Goal: Task Accomplishment & Management: Use online tool/utility

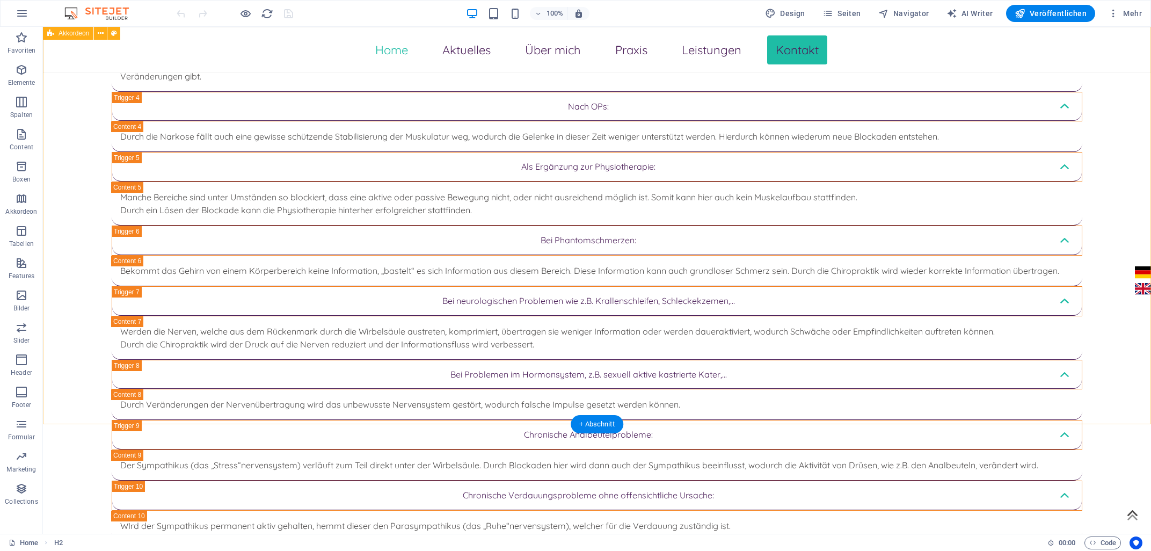
scroll to position [3624, 0]
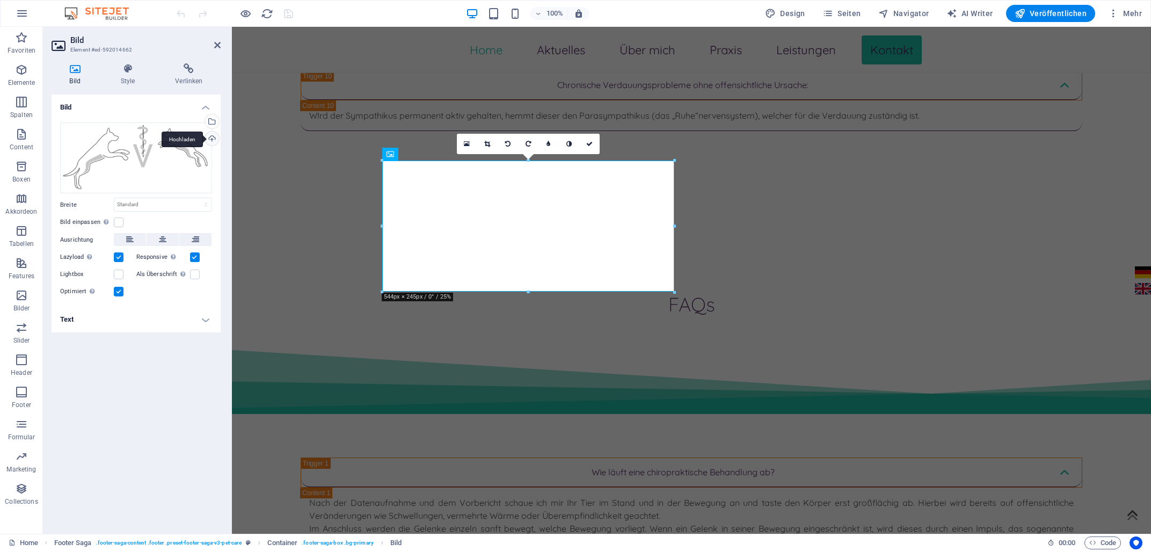
click at [211, 141] on div "Hochladen" at bounding box center [211, 139] width 16 height 16
click at [212, 137] on div "Hochladen" at bounding box center [211, 139] width 16 height 16
click at [214, 140] on div "Hochladen" at bounding box center [211, 139] width 16 height 16
click at [210, 139] on div "Hochladen" at bounding box center [211, 139] width 16 height 16
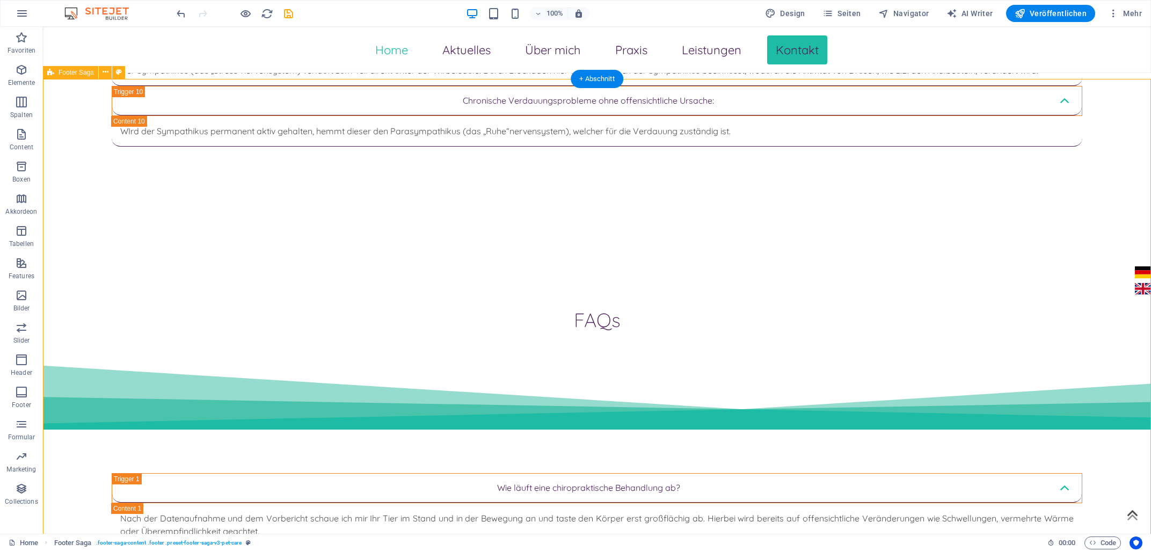
scroll to position [3624, 0]
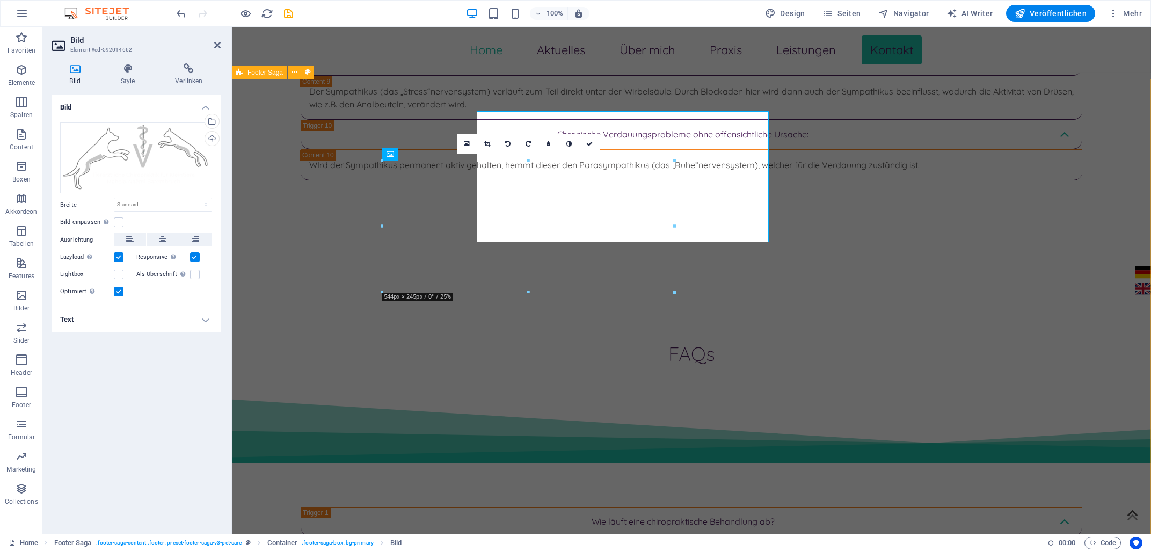
scroll to position [3674, 0]
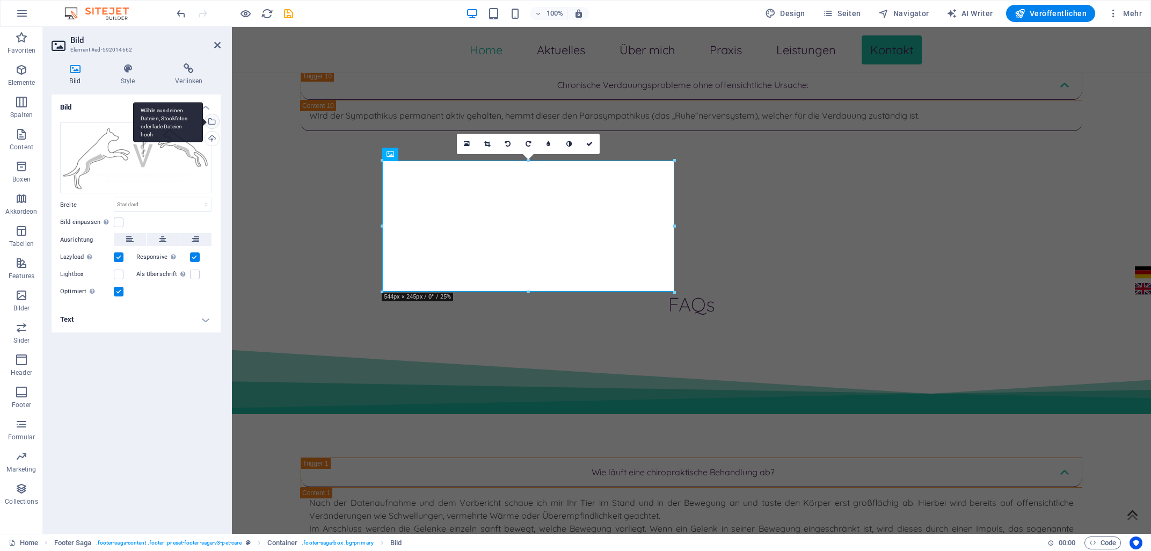
click at [213, 122] on div "Wähle aus deinen Dateien, Stockfotos oder lade Dateien hoch" at bounding box center [211, 122] width 16 height 16
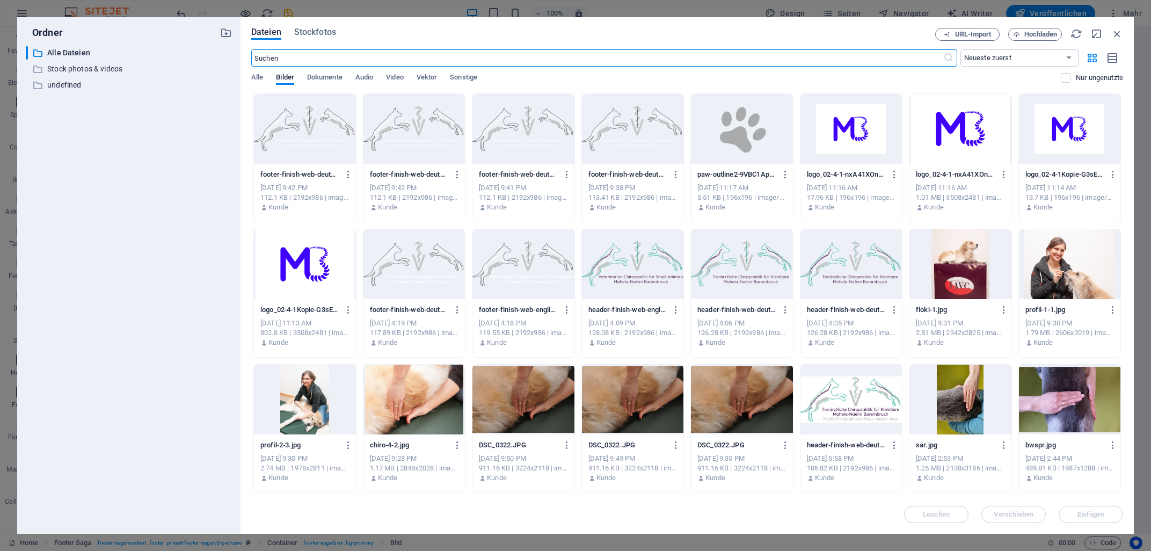
scroll to position [3779, 0]
click at [566, 173] on icon "button" at bounding box center [567, 175] width 10 height 10
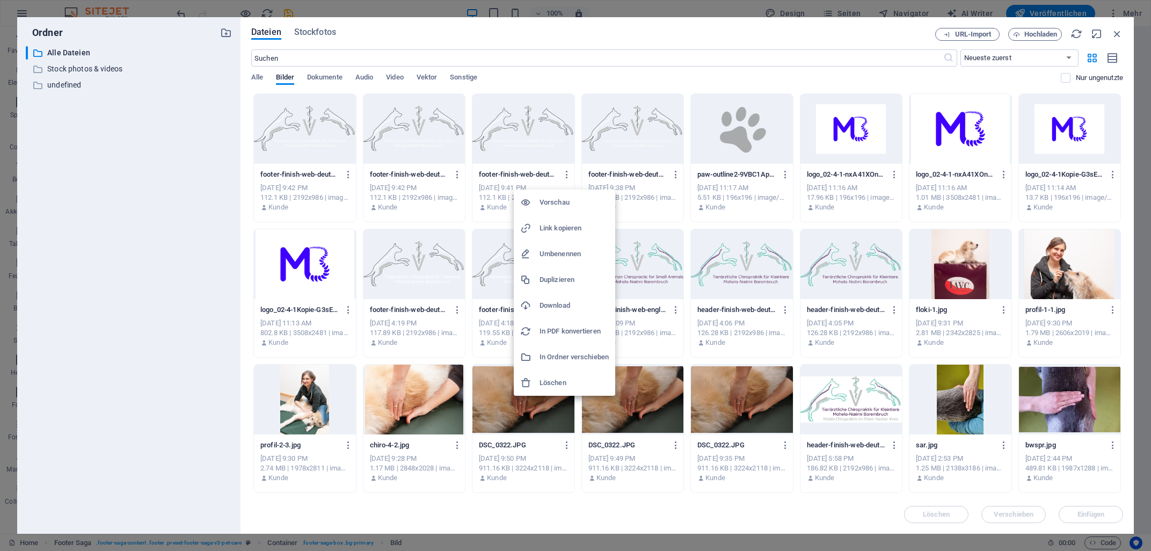
click at [559, 382] on h6 "Löschen" at bounding box center [573, 382] width 69 height 13
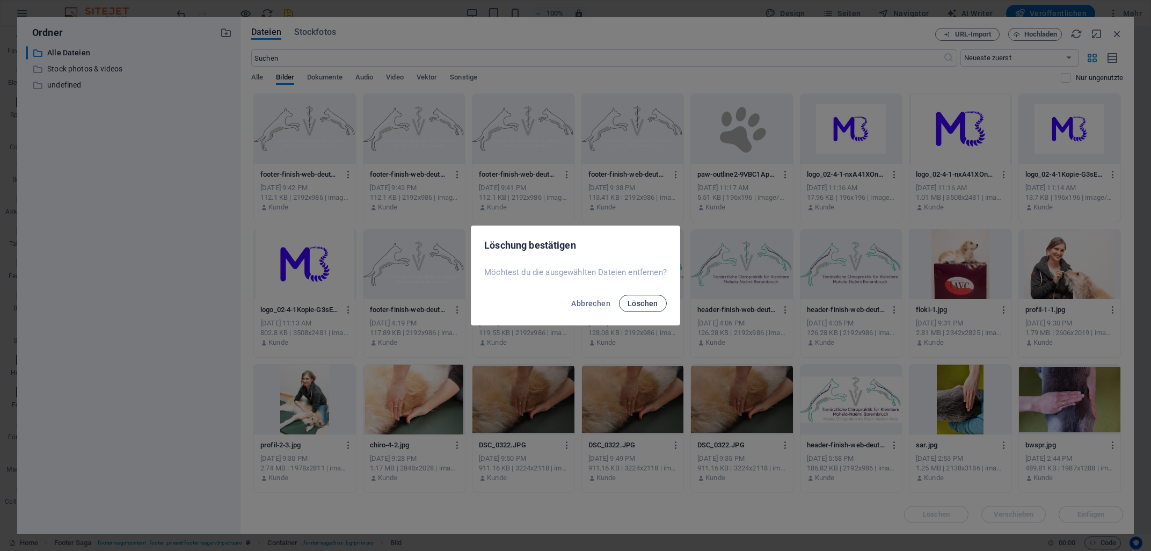
click at [639, 299] on span "Löschen" at bounding box center [642, 303] width 31 height 9
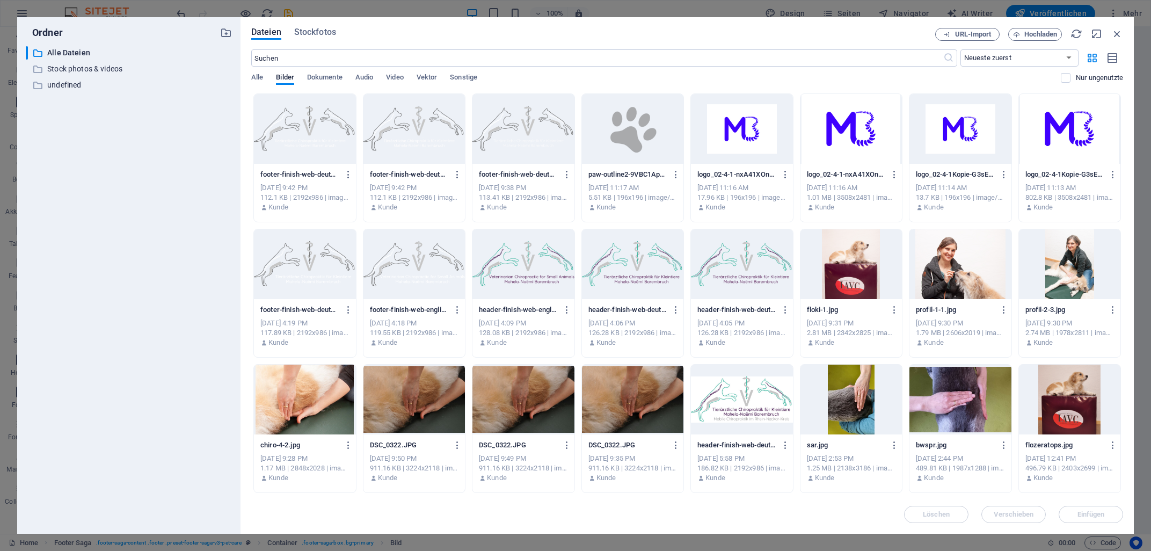
click at [744, 164] on div "logo_02-4-1-nxA41XOnZF0JdG3S1zgY4Q-dI8D6KO-qO-gB924M0xecQ.png logo_02-4-1-nxA41…" at bounding box center [742, 191] width 102 height 55
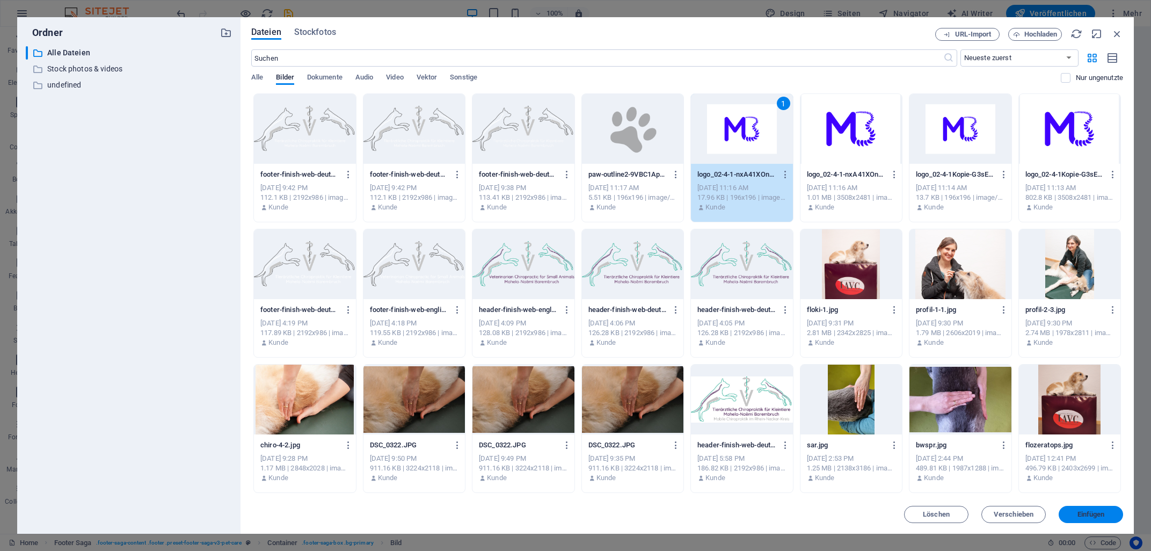
click at [1082, 515] on span "Einfügen" at bounding box center [1090, 514] width 27 height 6
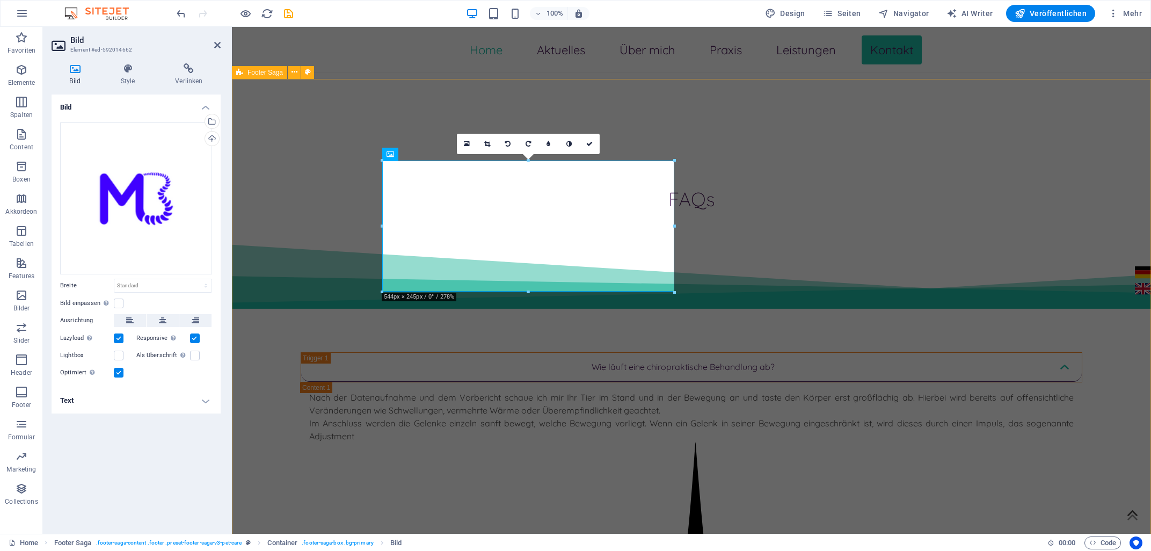
scroll to position [3674, 0]
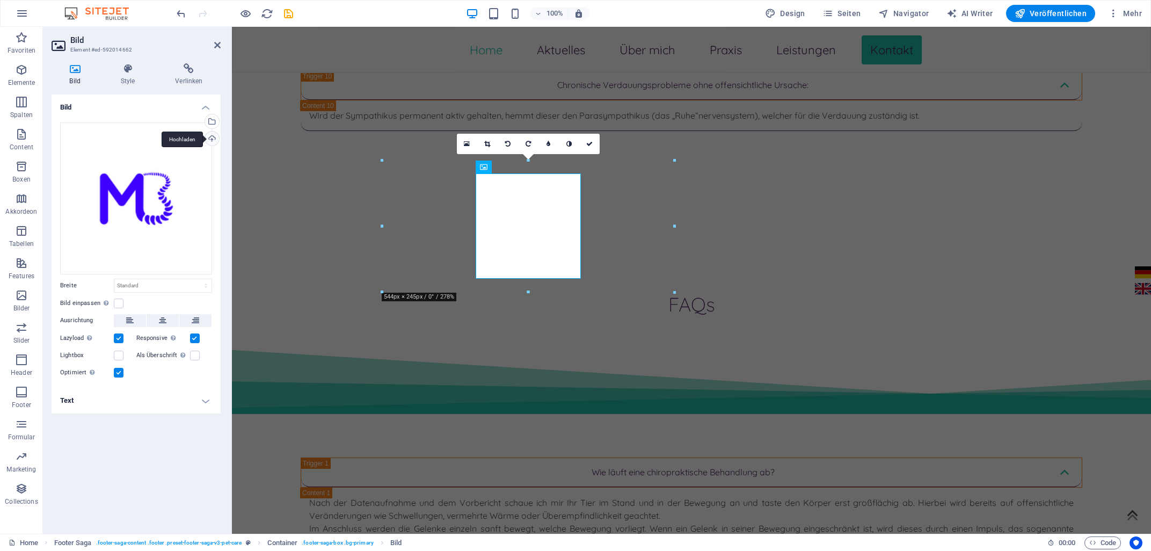
click at [209, 141] on div "Hochladen" at bounding box center [211, 139] width 16 height 16
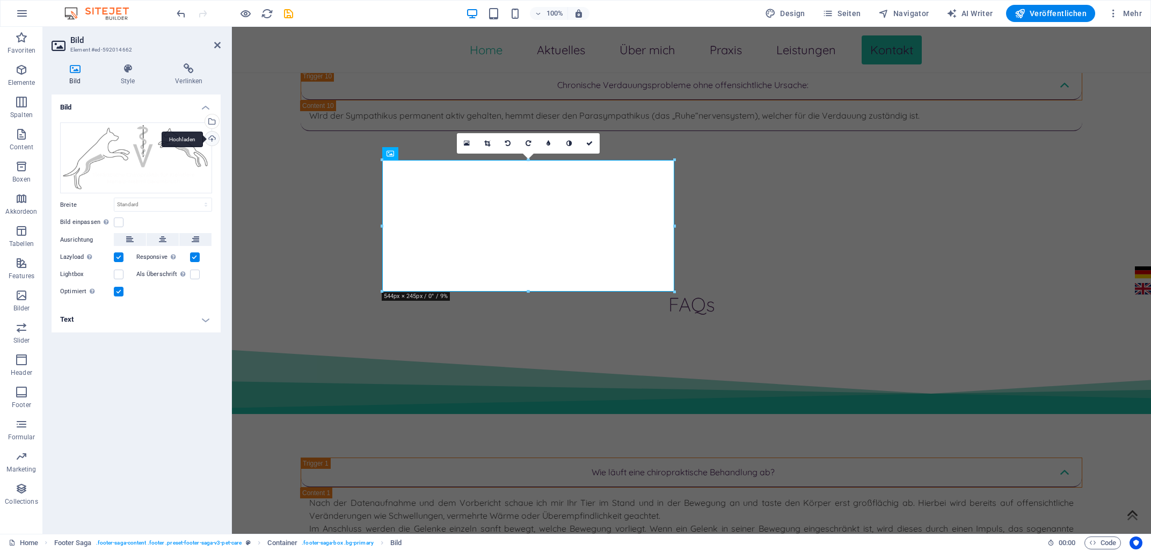
click at [211, 136] on div "Hochladen" at bounding box center [211, 139] width 16 height 16
click at [203, 120] on div "Wähle aus deinen Dateien, Stockfotos oder lade Dateien hoch" at bounding box center [168, 122] width 70 height 40
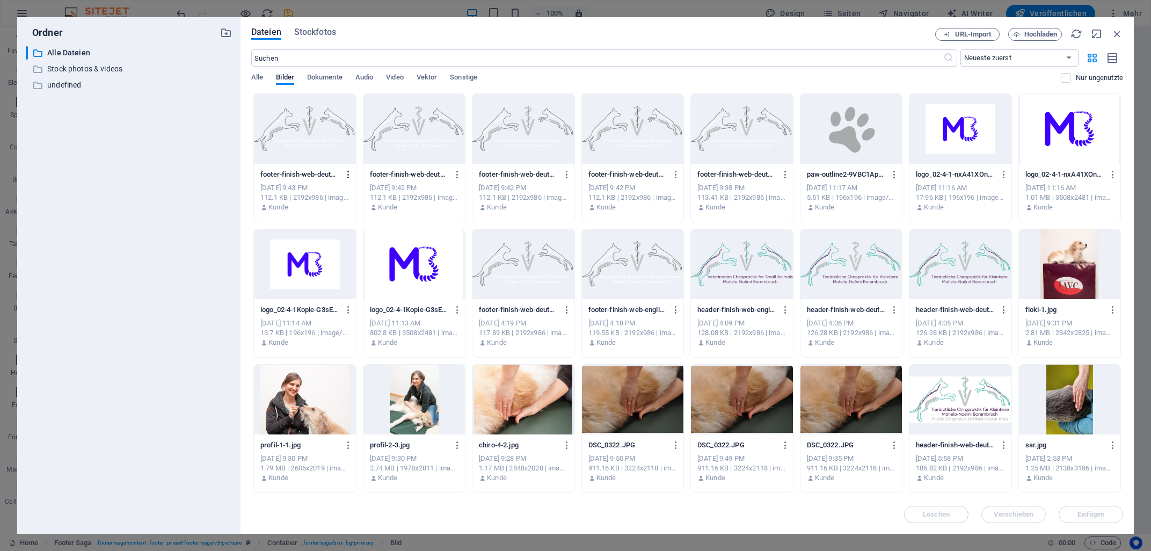
click at [346, 173] on icon "button" at bounding box center [348, 175] width 10 height 10
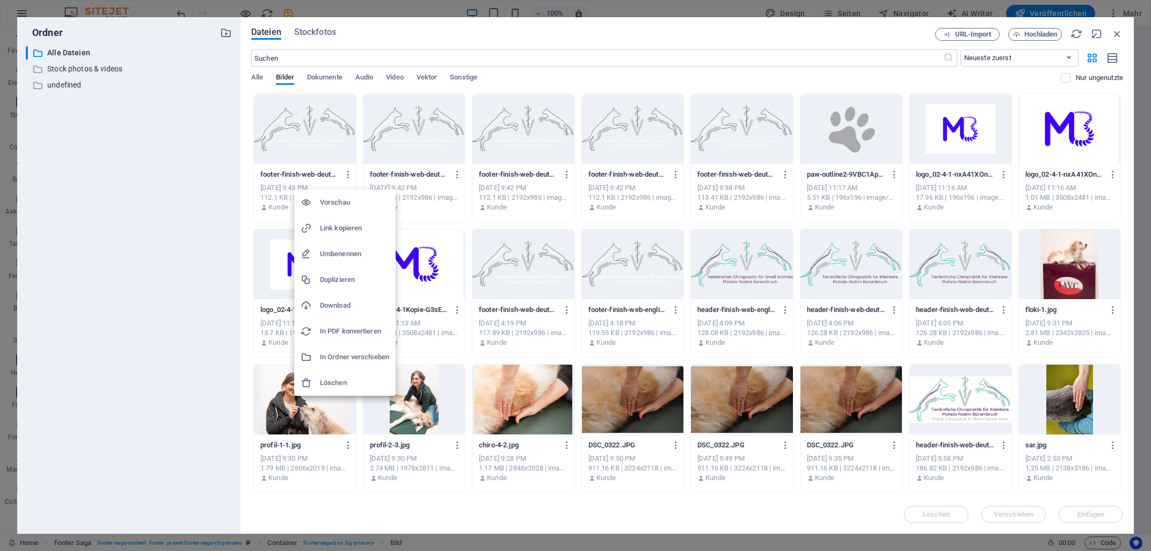
click at [339, 387] on h6 "Löschen" at bounding box center [354, 382] width 69 height 13
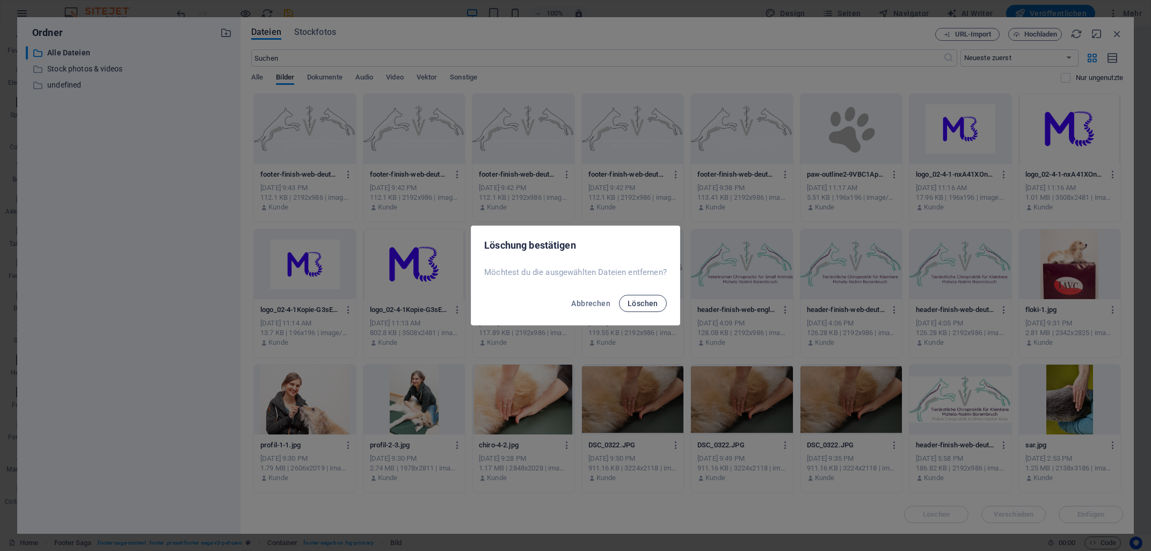
click at [631, 303] on span "Löschen" at bounding box center [642, 303] width 31 height 9
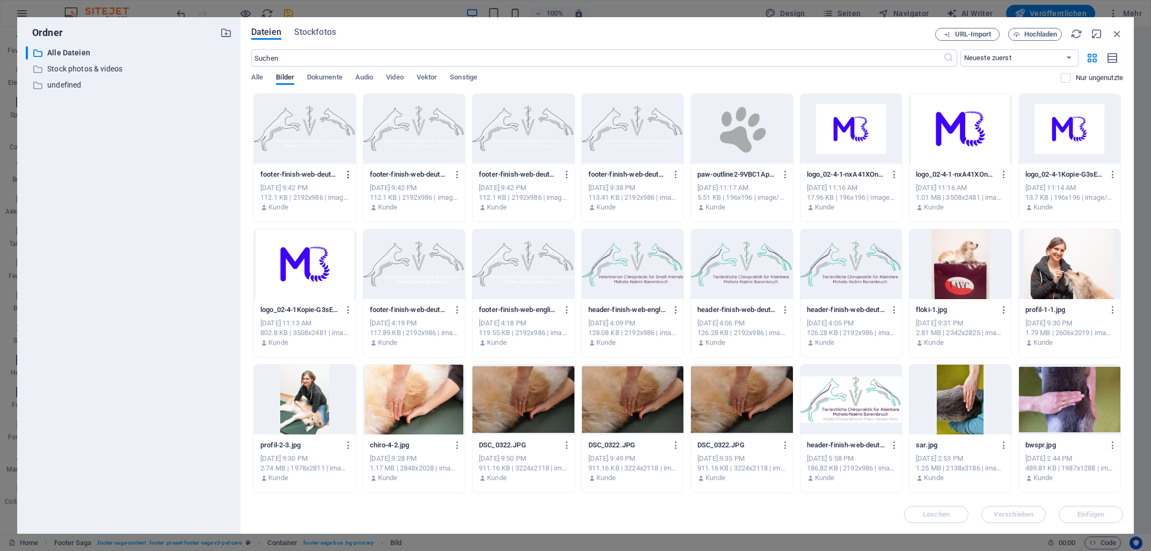
click at [345, 172] on icon "button" at bounding box center [348, 175] width 10 height 10
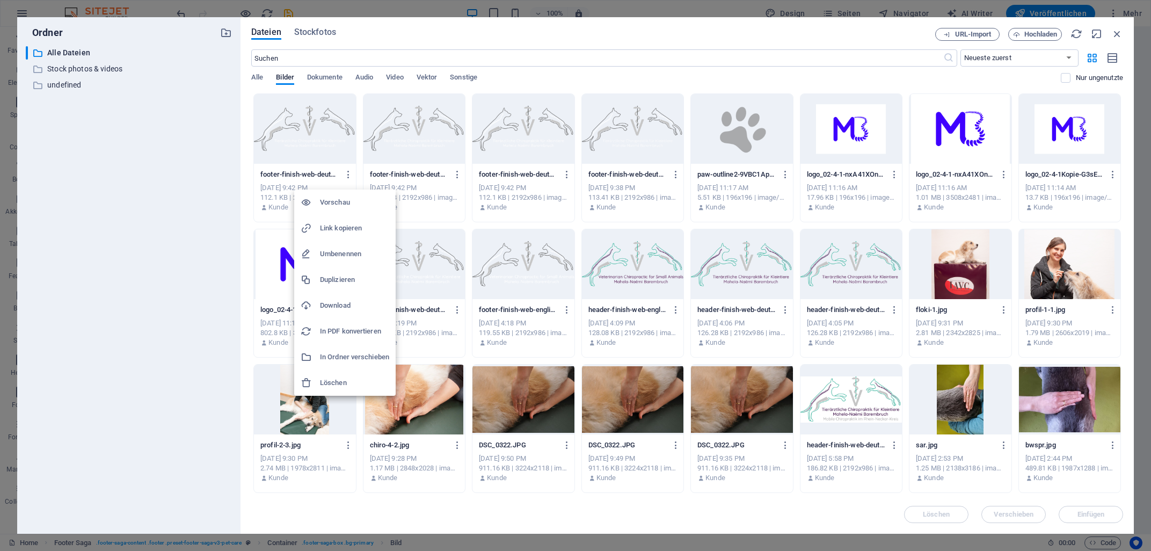
click at [338, 379] on h6 "Löschen" at bounding box center [354, 382] width 69 height 13
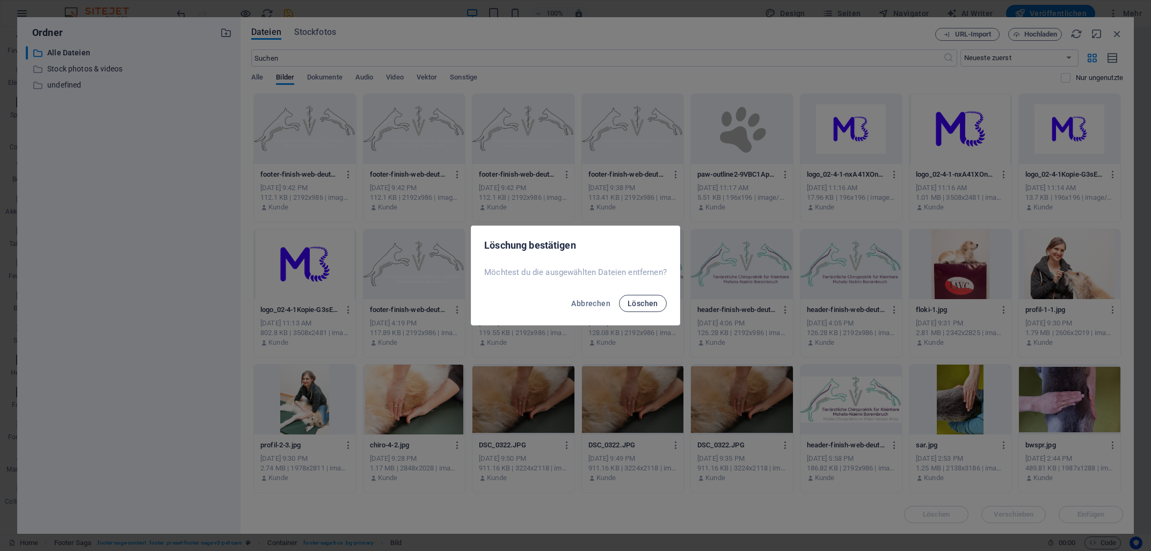
click at [633, 302] on span "Löschen" at bounding box center [642, 303] width 31 height 9
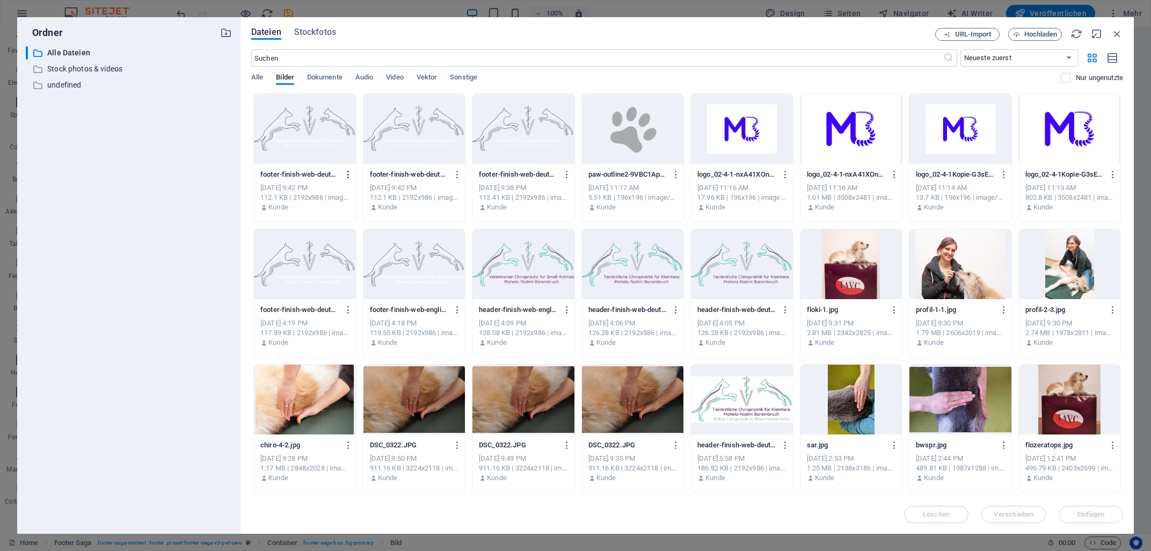
click at [346, 174] on icon "button" at bounding box center [348, 175] width 10 height 10
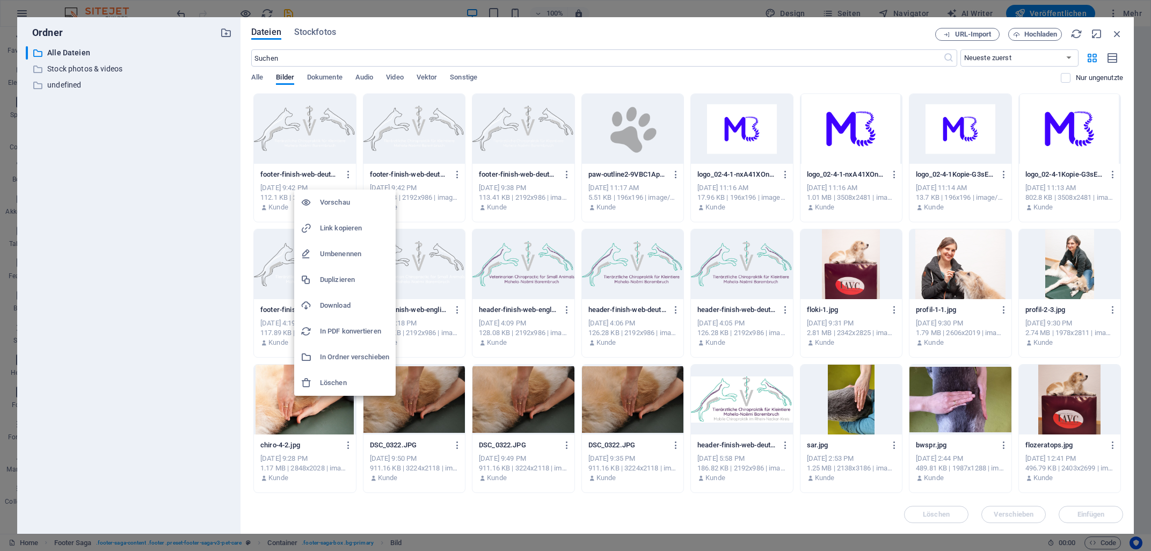
click at [328, 382] on h6 "Löschen" at bounding box center [354, 382] width 69 height 13
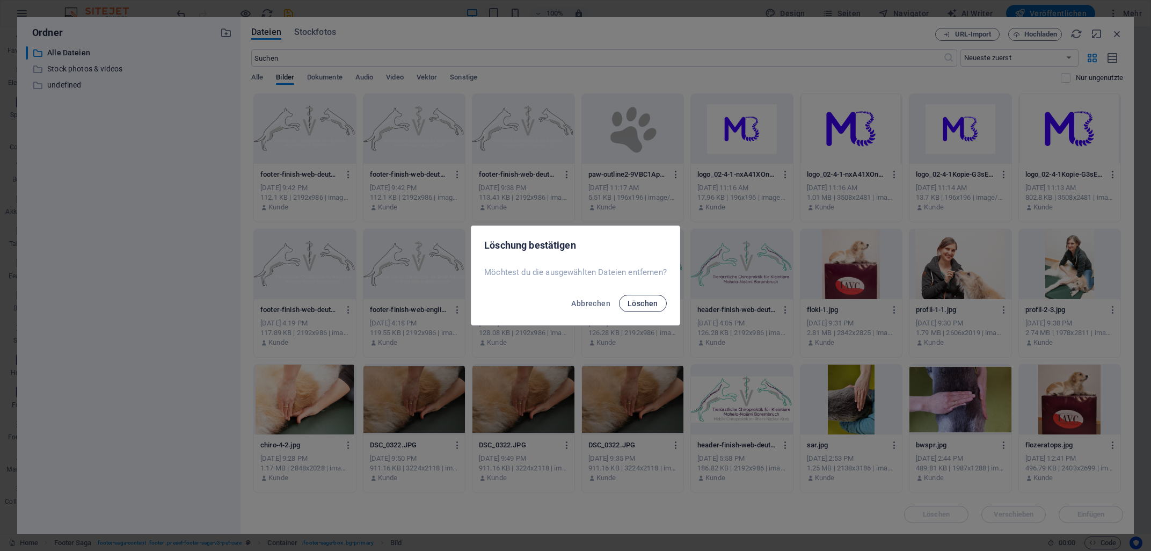
click at [643, 308] on span "Löschen" at bounding box center [642, 303] width 31 height 9
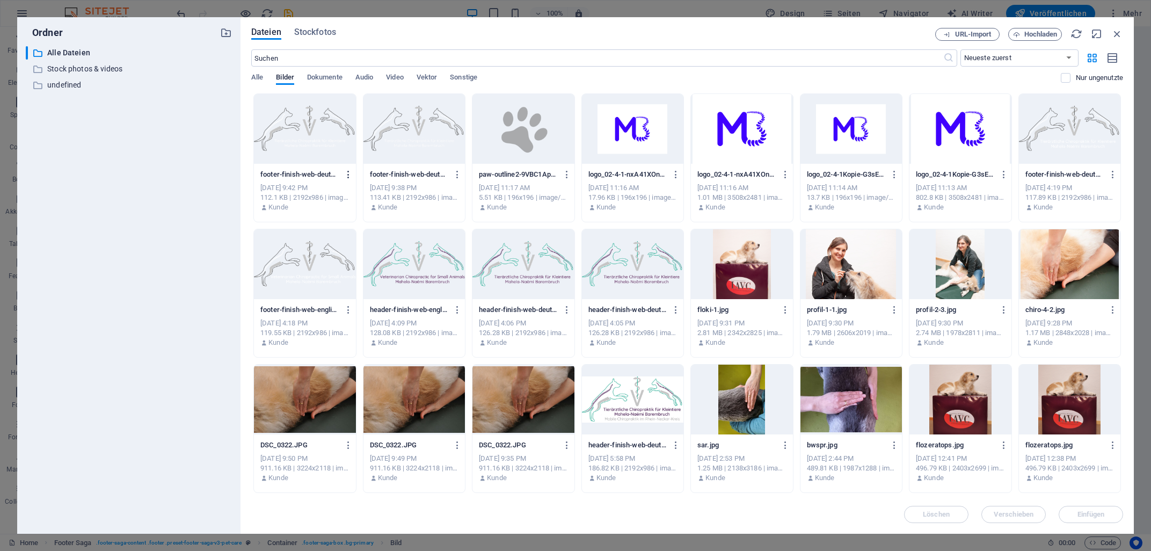
click at [346, 171] on icon "button" at bounding box center [348, 175] width 10 height 10
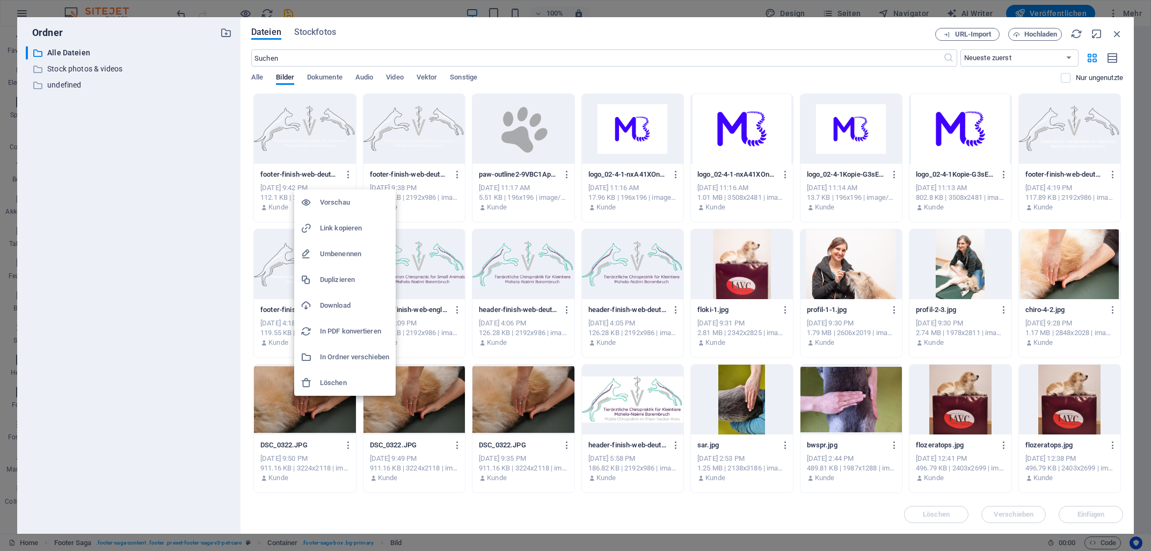
click at [333, 381] on h6 "Löschen" at bounding box center [354, 382] width 69 height 13
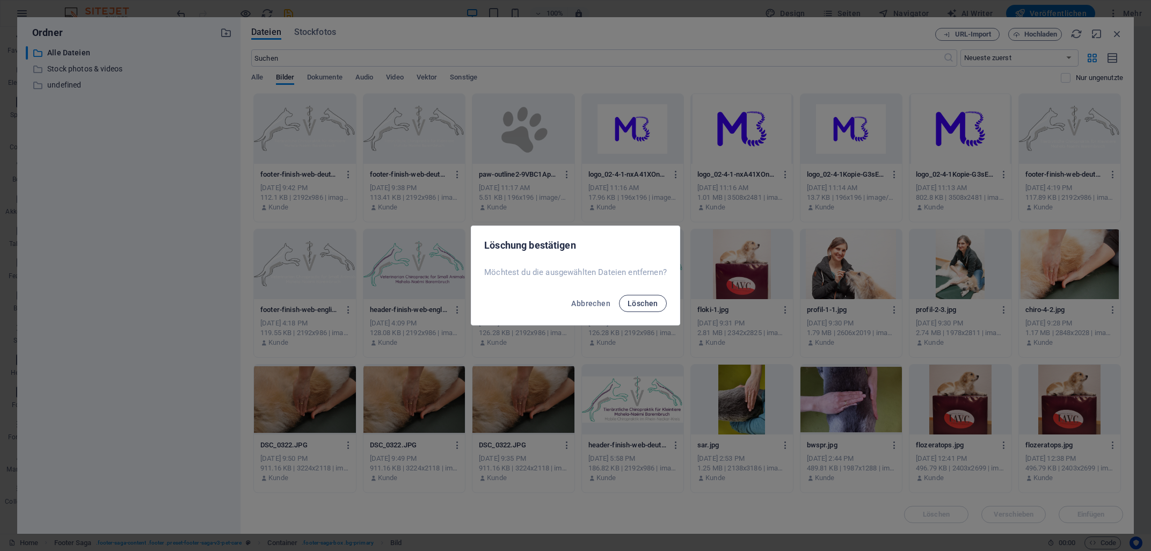
click at [627, 304] on button "Löschen" at bounding box center [643, 303] width 48 height 17
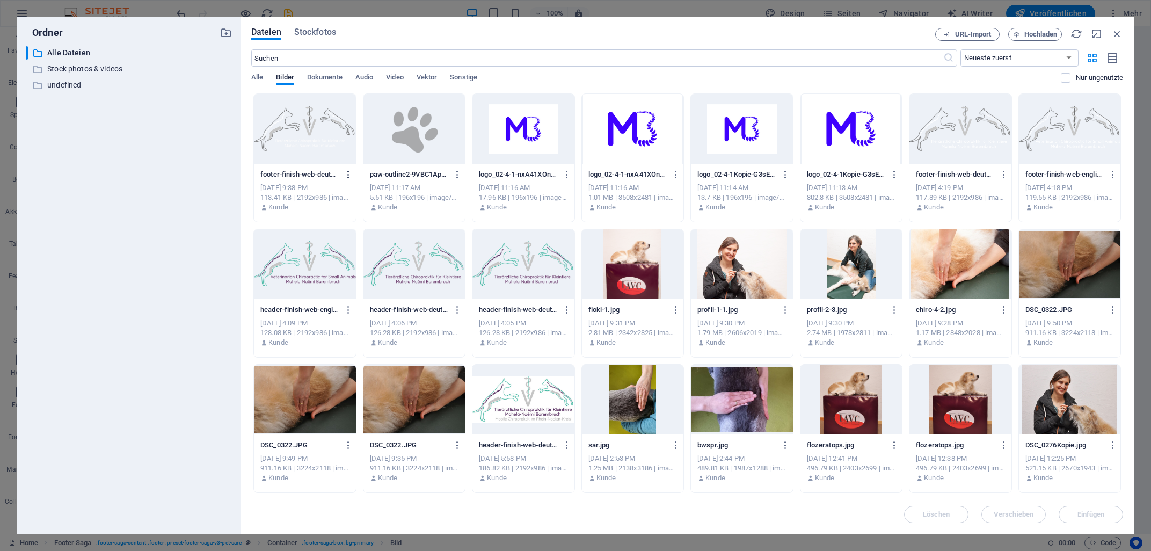
click at [345, 171] on icon "button" at bounding box center [348, 175] width 10 height 10
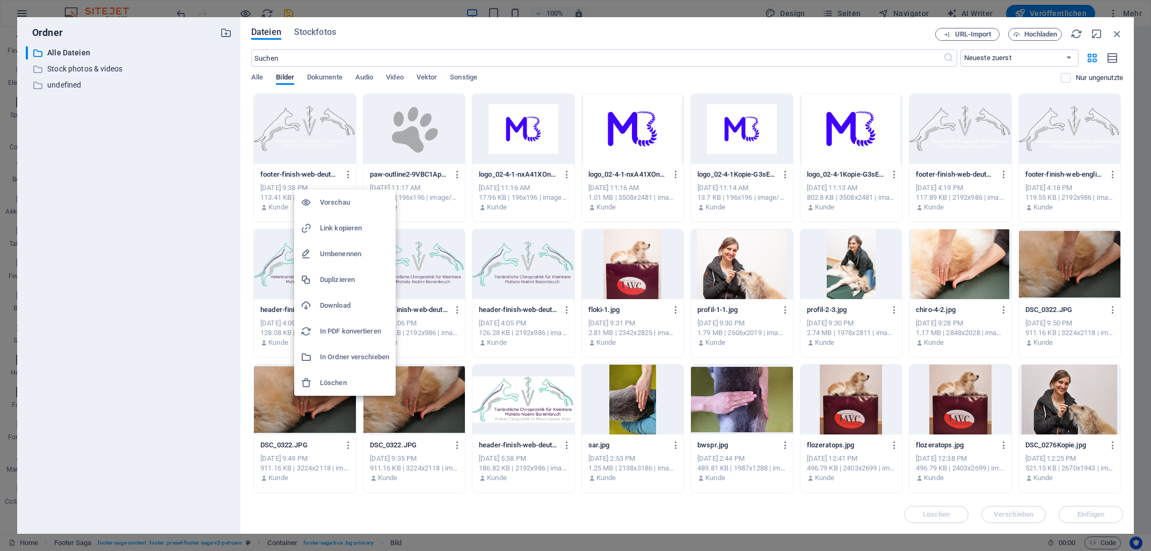
click at [333, 384] on h6 "Löschen" at bounding box center [354, 382] width 69 height 13
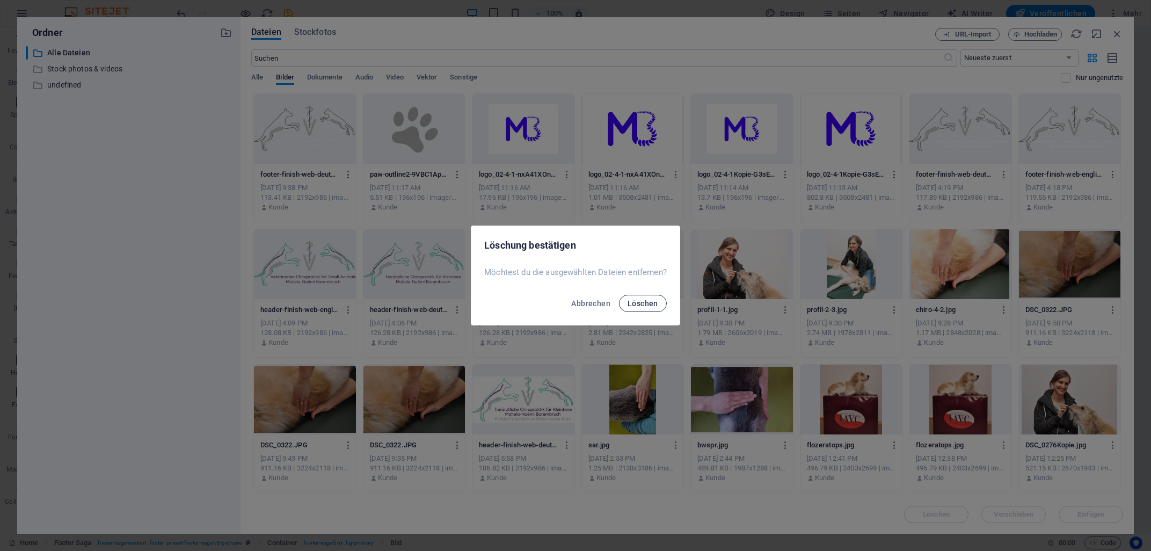
click at [640, 305] on span "Löschen" at bounding box center [642, 303] width 31 height 9
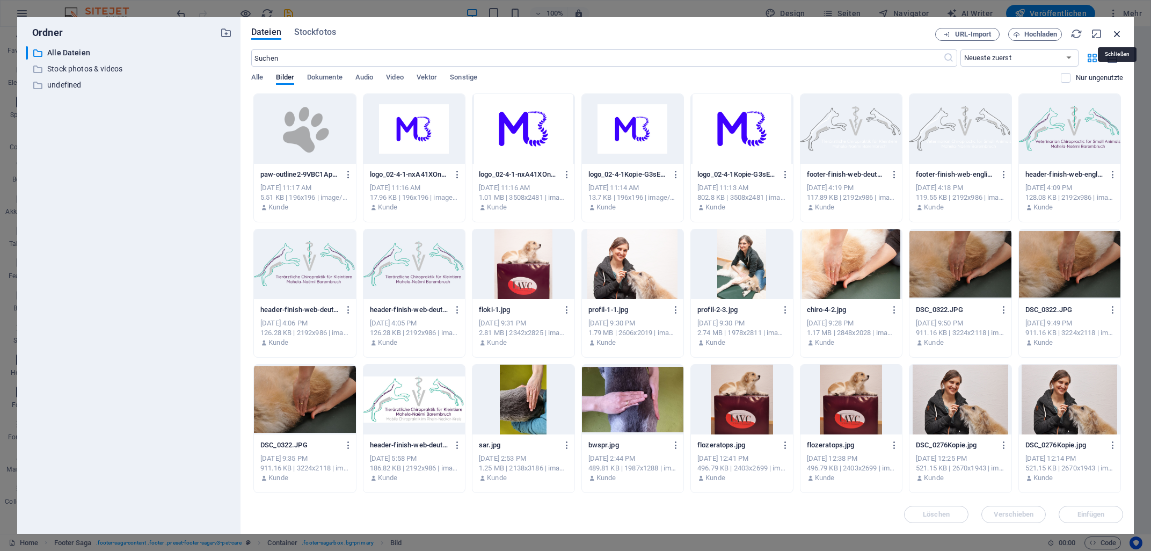
click at [1115, 30] on icon "button" at bounding box center [1117, 34] width 12 height 12
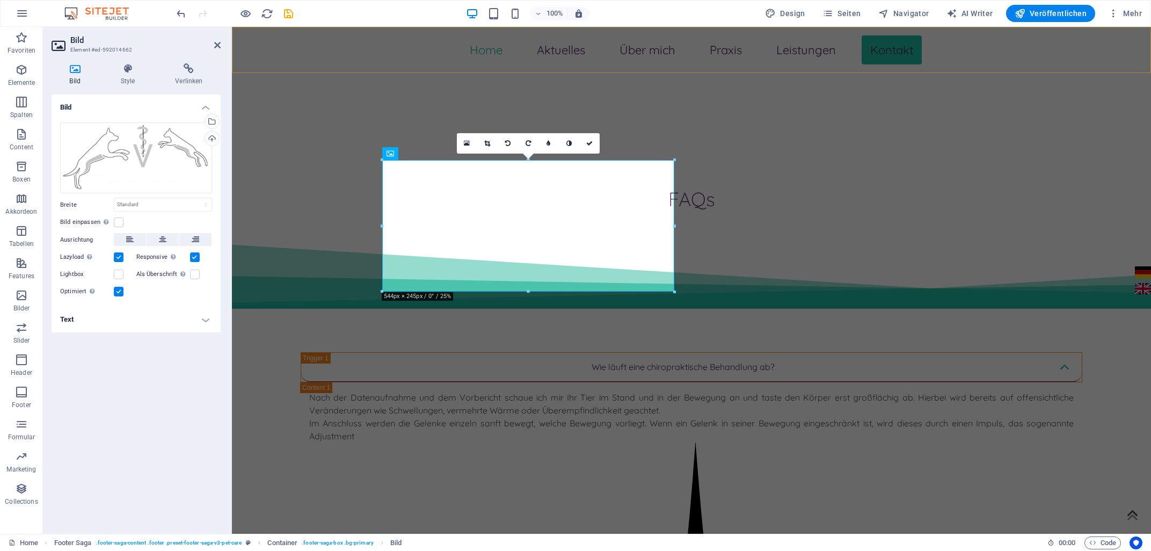
scroll to position [3674, 0]
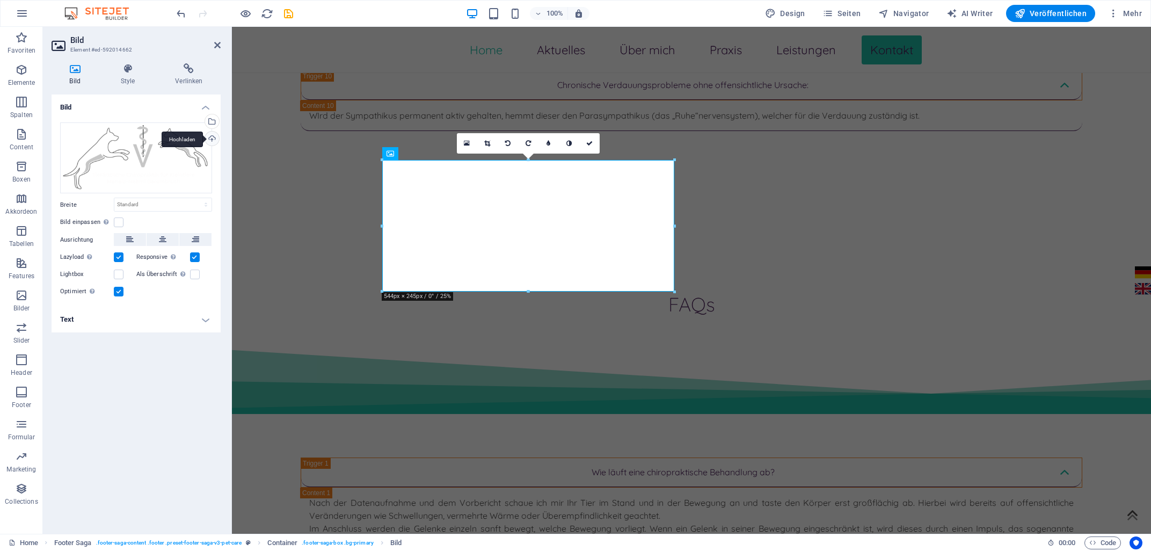
click at [212, 141] on div "Hochladen" at bounding box center [211, 139] width 16 height 16
click at [214, 138] on div "Hochladen" at bounding box center [211, 139] width 16 height 16
click at [211, 138] on div "Hochladen" at bounding box center [211, 139] width 16 height 16
click at [211, 135] on div "Hochladen" at bounding box center [211, 139] width 16 height 16
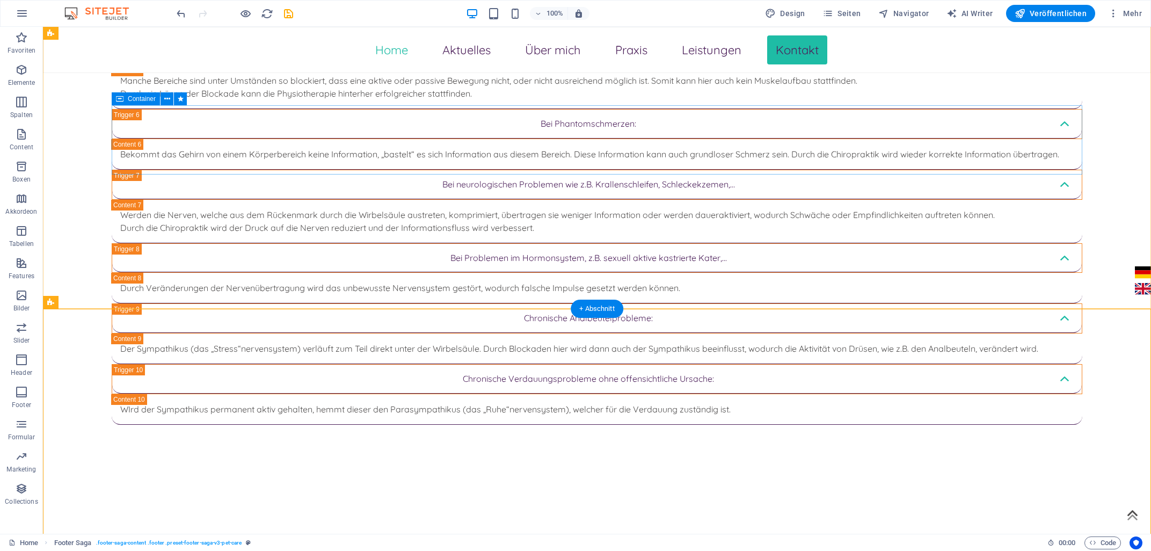
scroll to position [3394, 0]
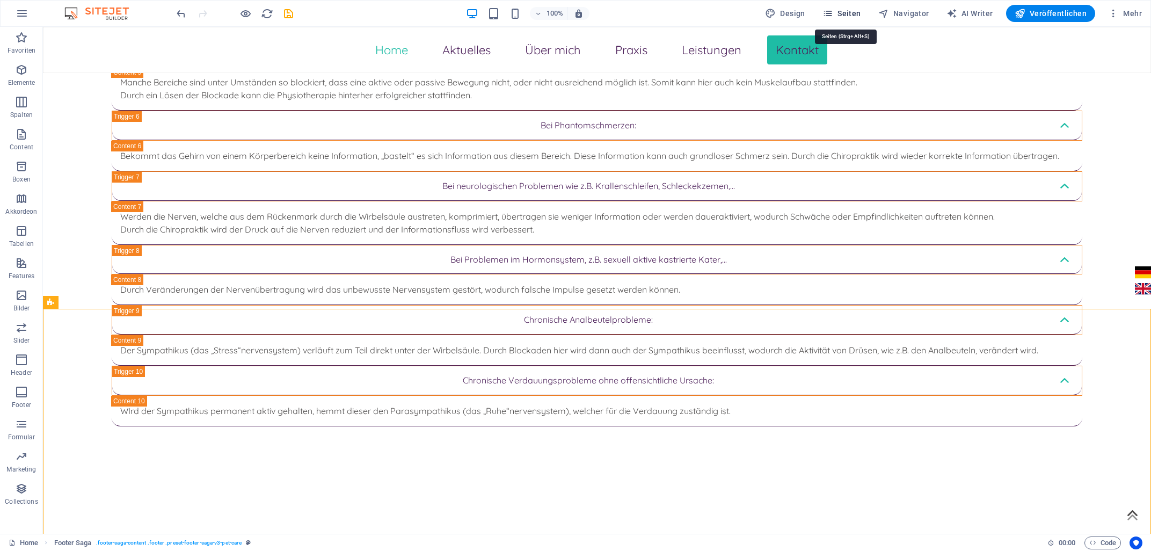
click at [838, 19] on span "Seiten" at bounding box center [841, 13] width 39 height 11
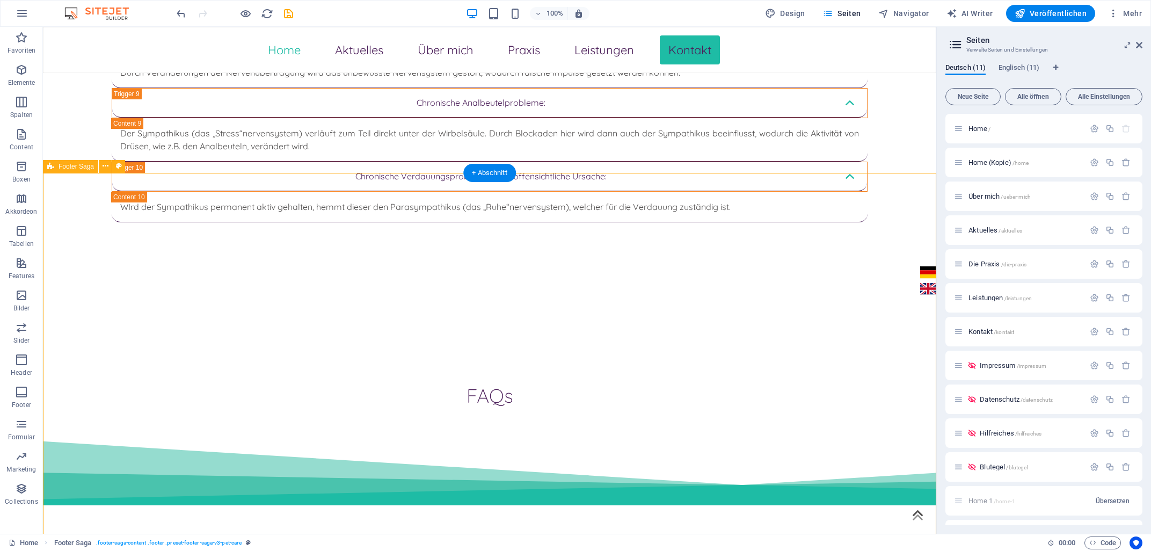
scroll to position [3622, 0]
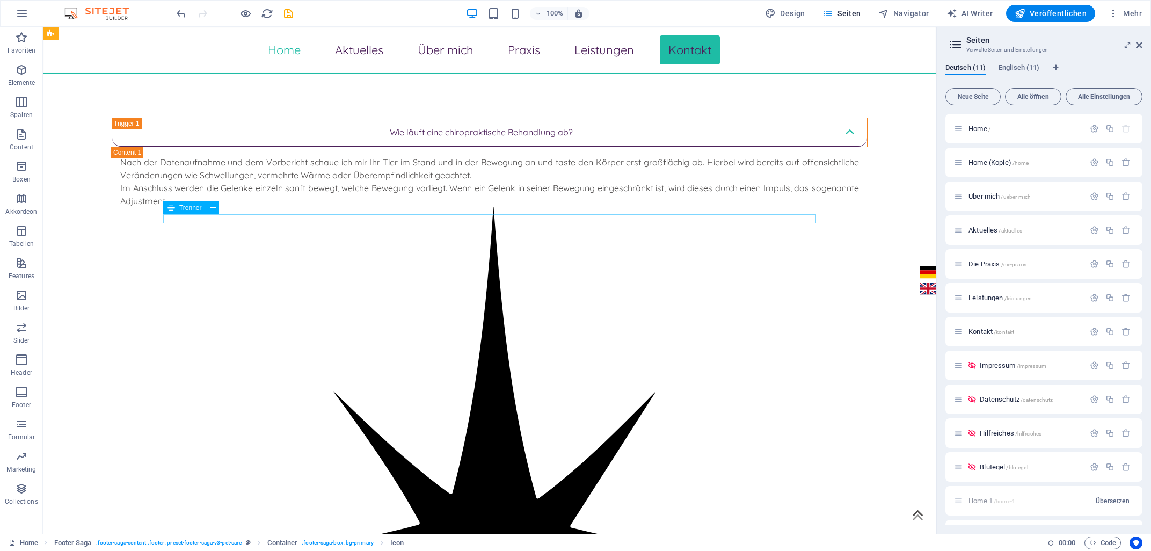
scroll to position [4006, 0]
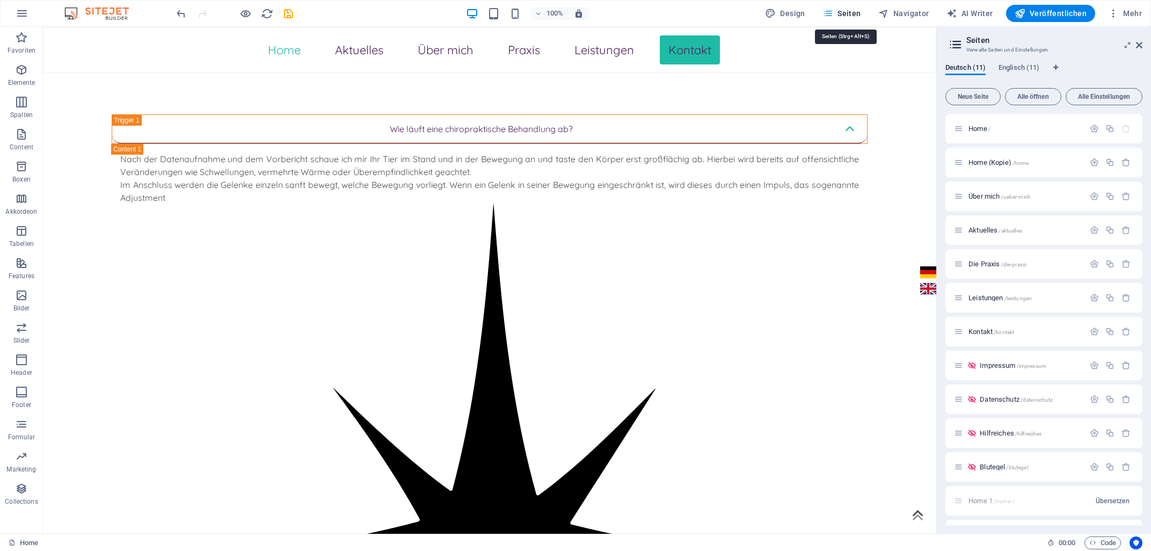
click at [851, 14] on span "Seiten" at bounding box center [841, 13] width 39 height 11
